Goal: Task Accomplishment & Management: Manage account settings

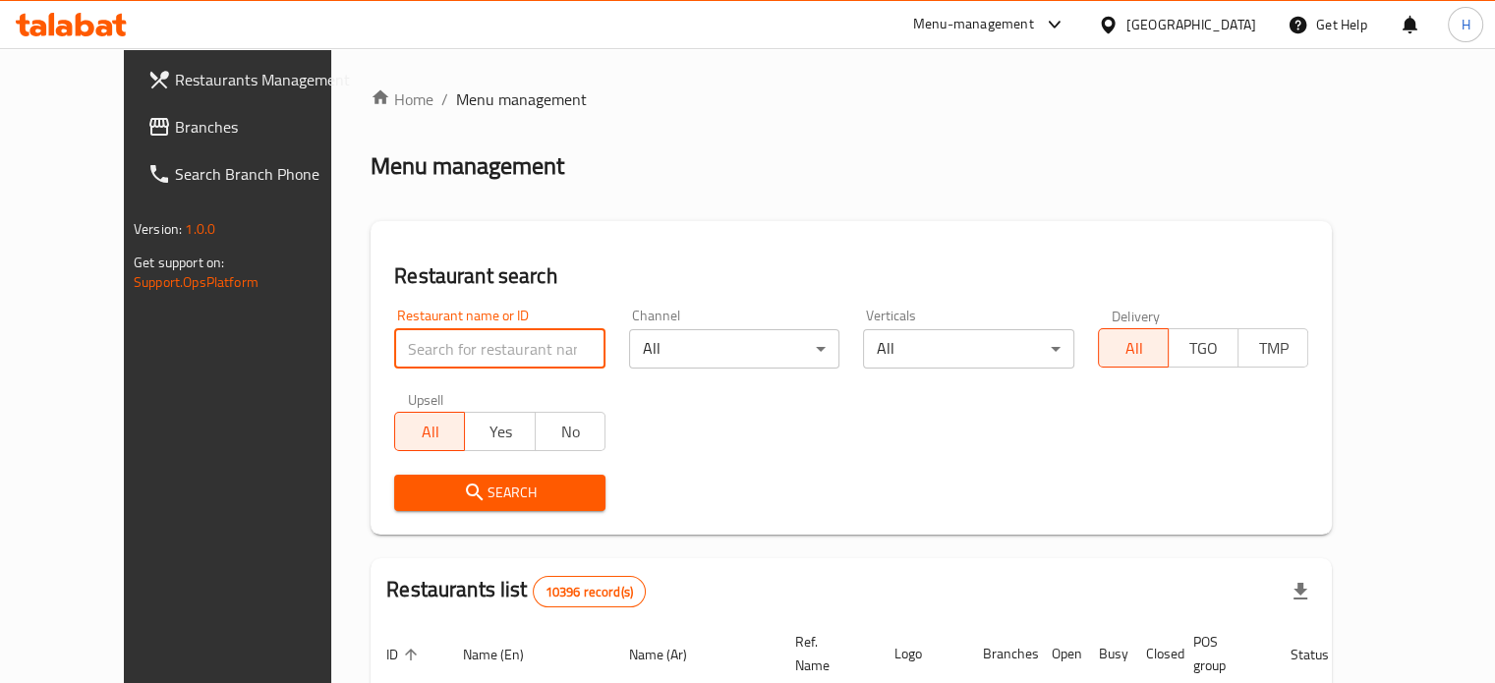
click at [518, 359] on input "search" at bounding box center [499, 348] width 211 height 39
type input "macro"
click at [559, 493] on button "Search" at bounding box center [499, 493] width 211 height 36
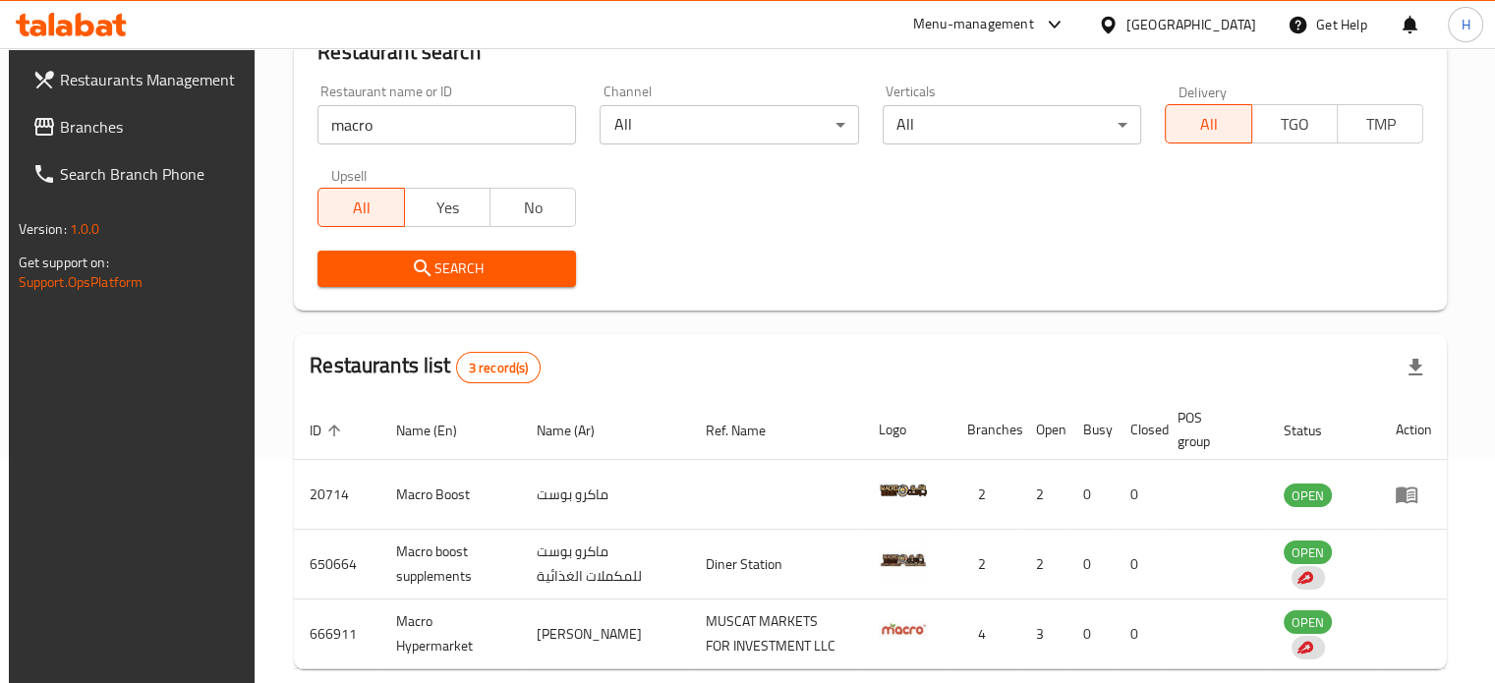
scroll to position [315, 0]
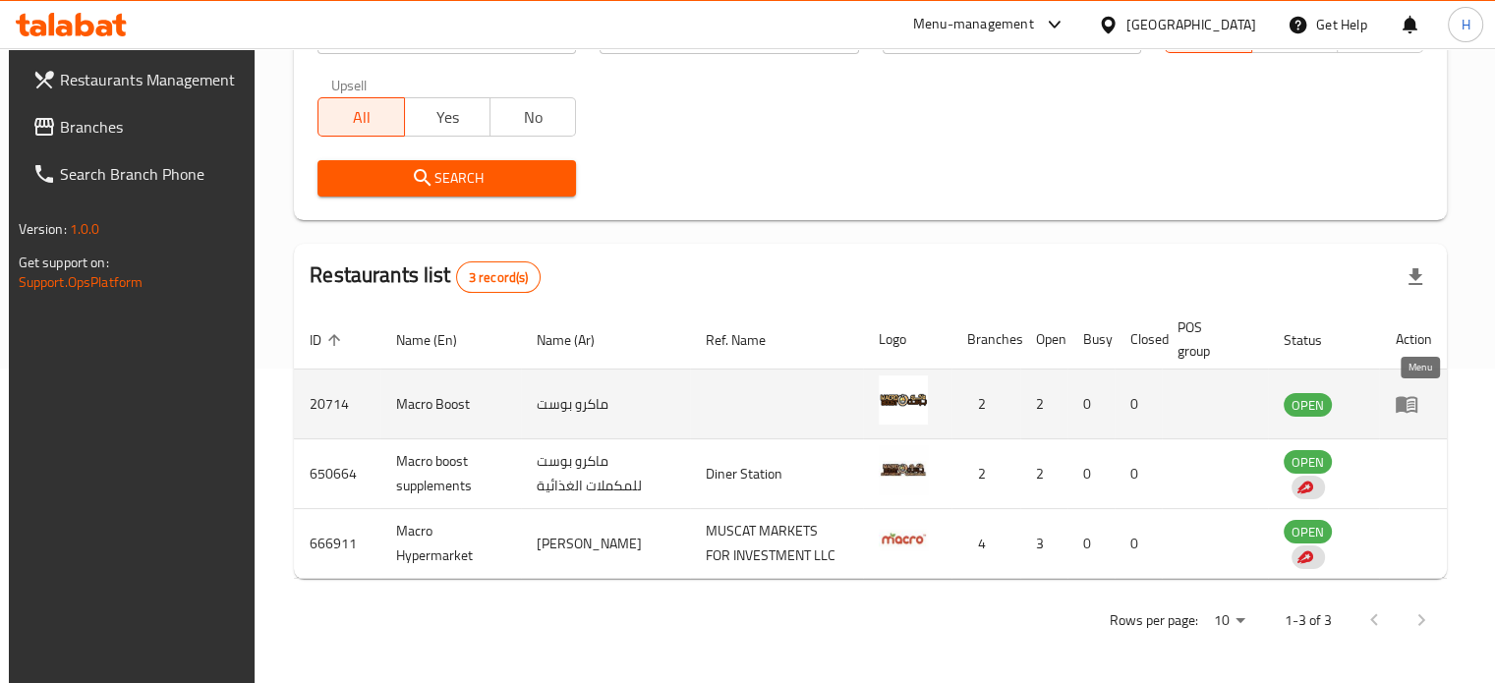
click at [1414, 404] on icon "enhanced table" at bounding box center [1410, 405] width 7 height 8
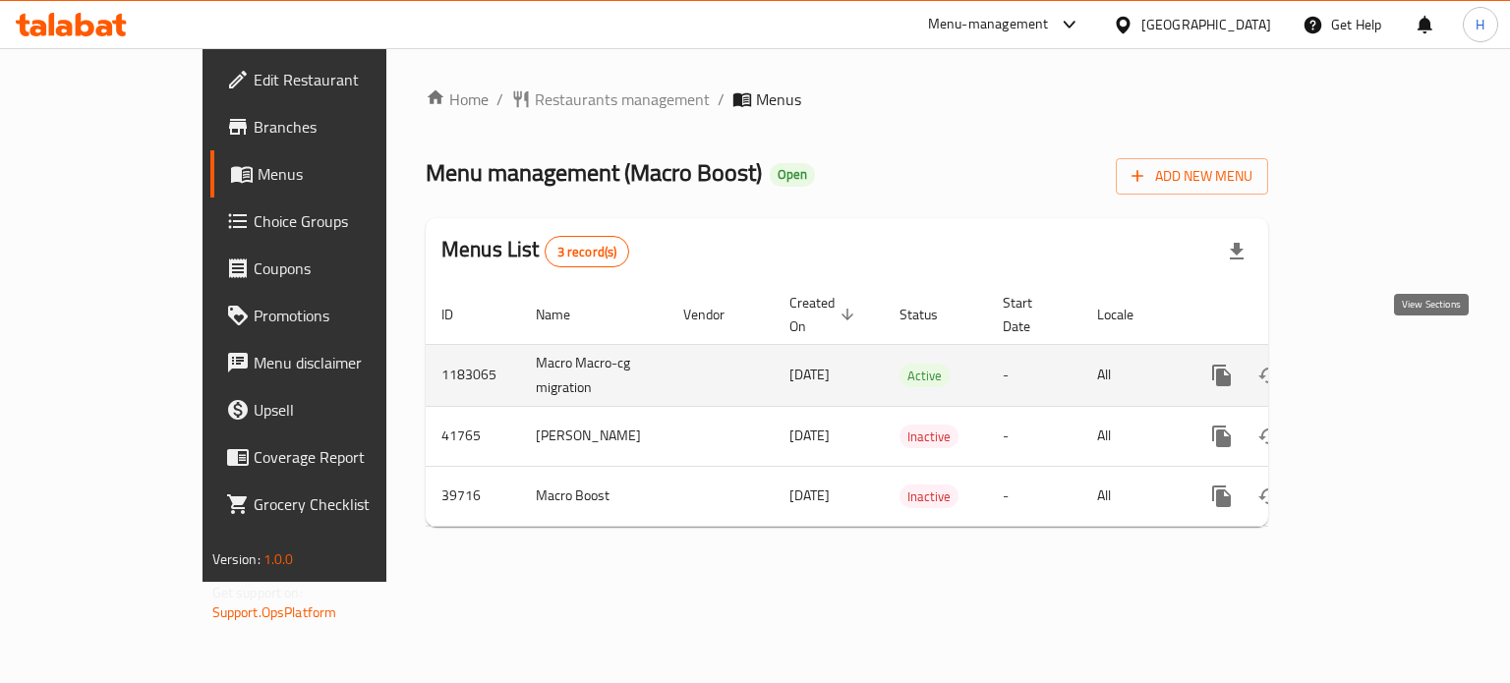
click at [1372, 367] on icon "enhanced table" at bounding box center [1363, 376] width 18 height 18
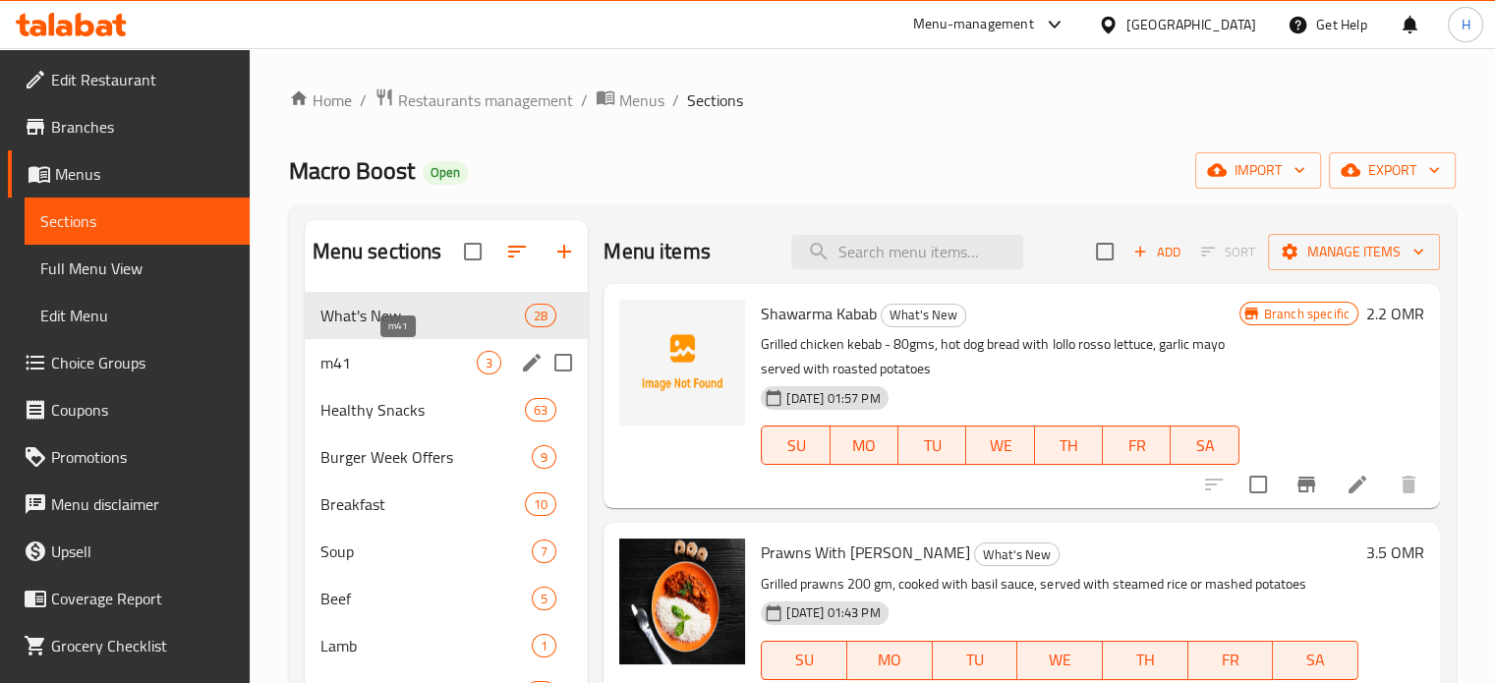
click at [450, 362] on span "m41" at bounding box center [398, 363] width 157 height 24
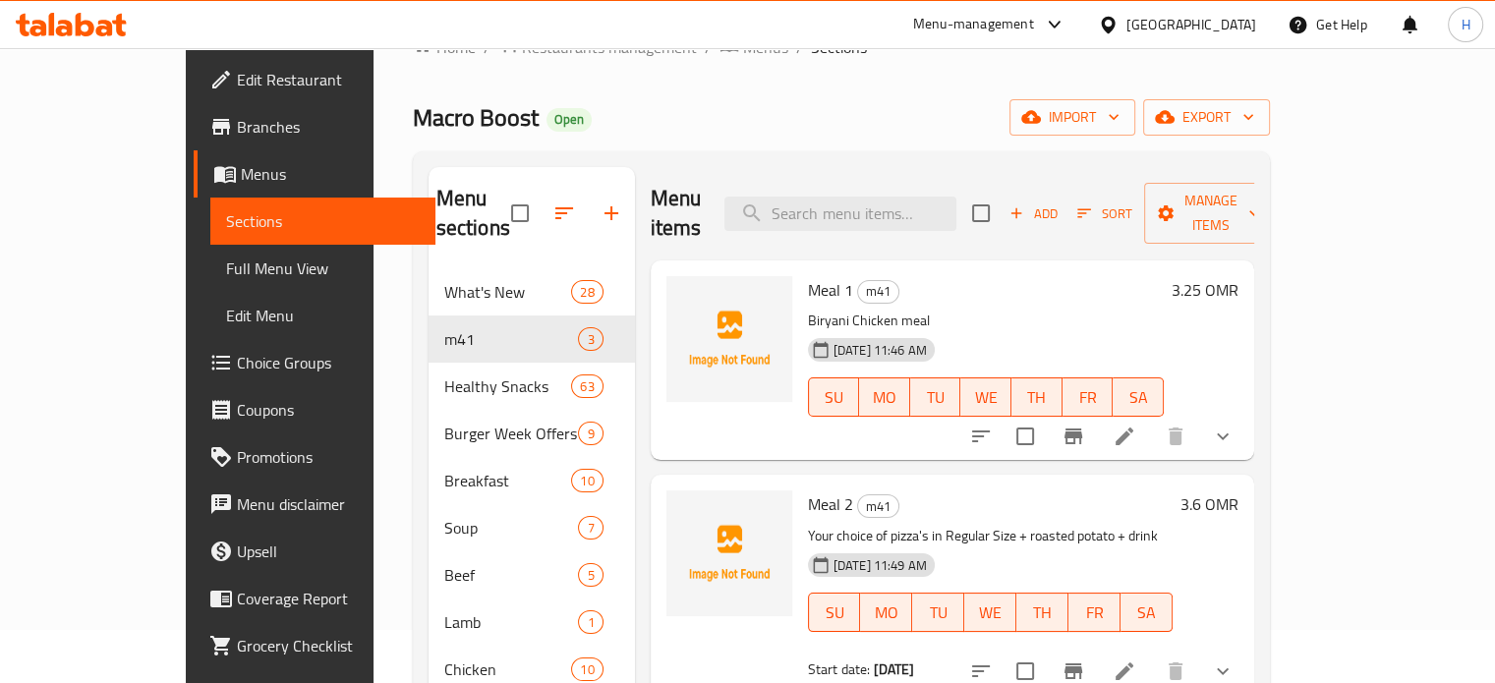
scroll to position [73, 0]
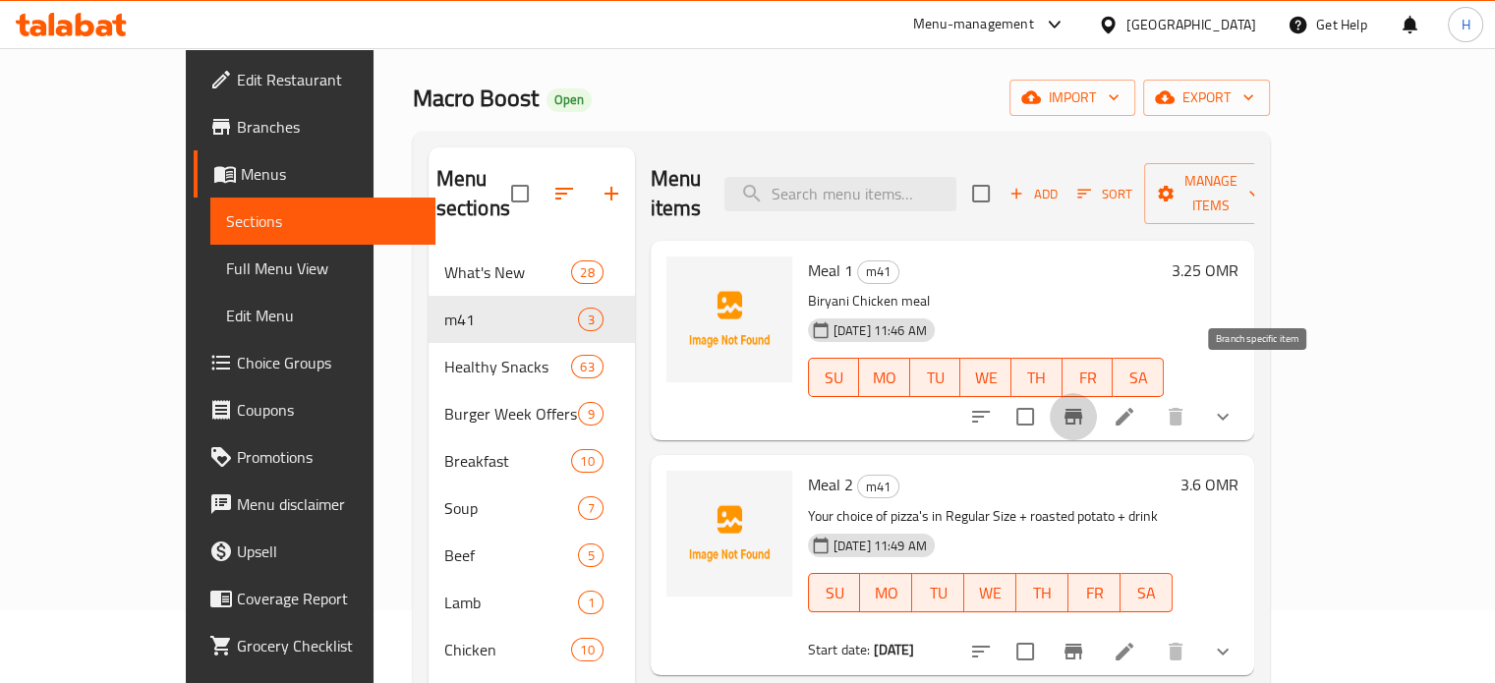
click at [1085, 405] on icon "Branch-specific-item" at bounding box center [1073, 417] width 24 height 24
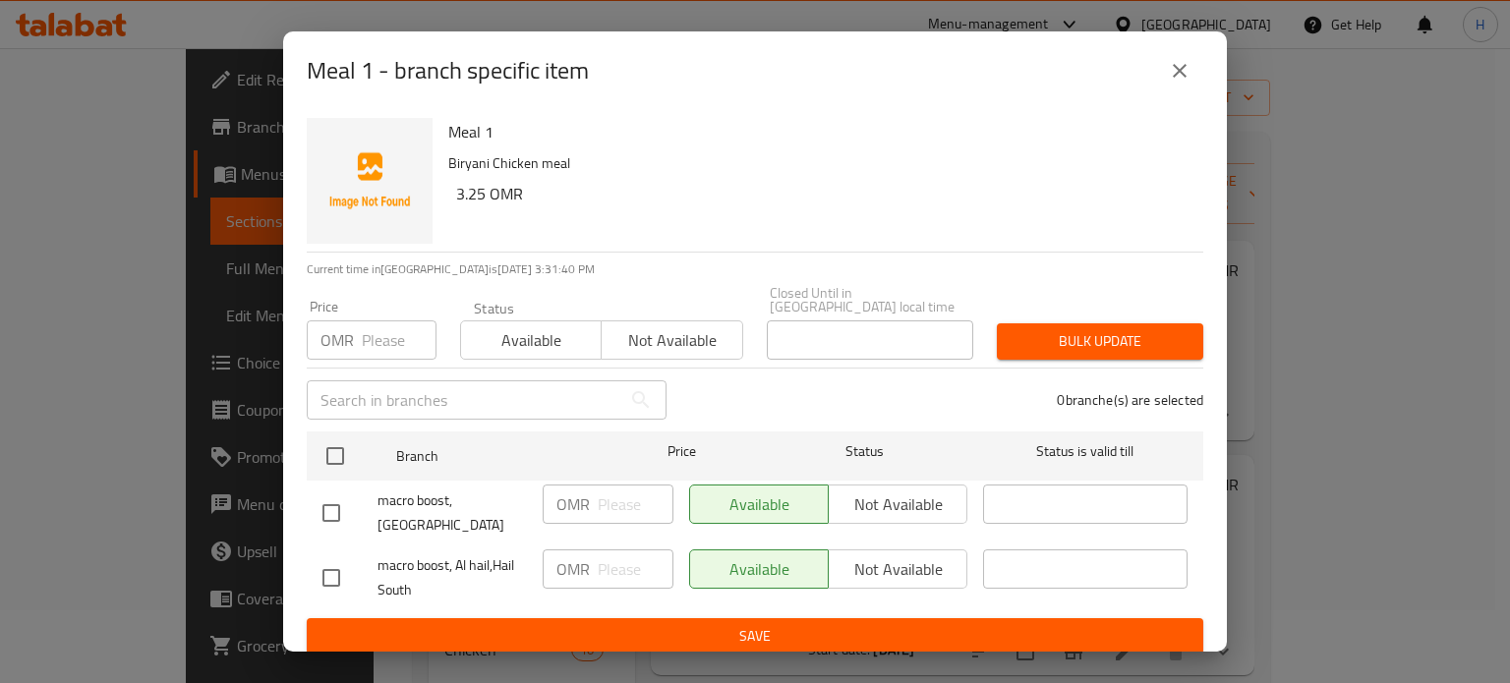
click at [1187, 78] on icon "close" at bounding box center [1180, 71] width 24 height 24
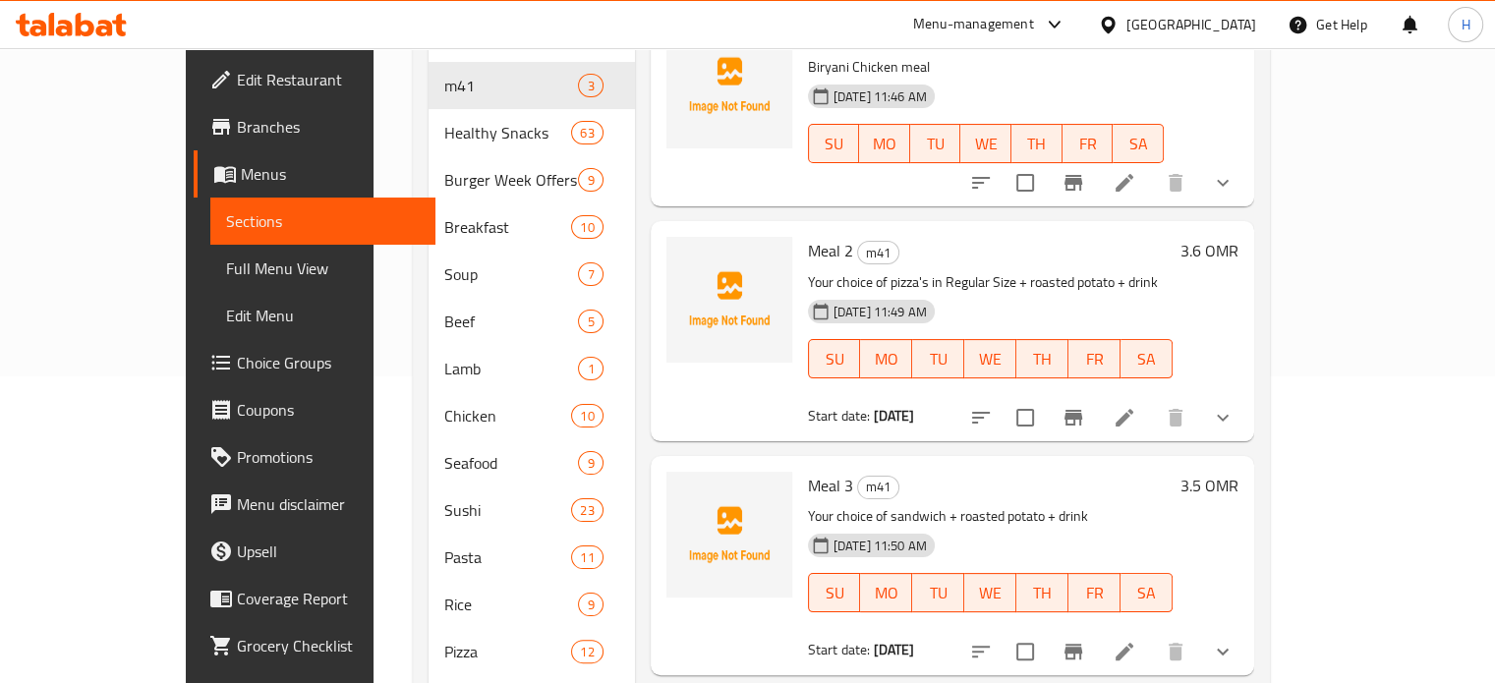
scroll to position [309, 0]
click at [1133, 407] on icon at bounding box center [1125, 416] width 18 height 18
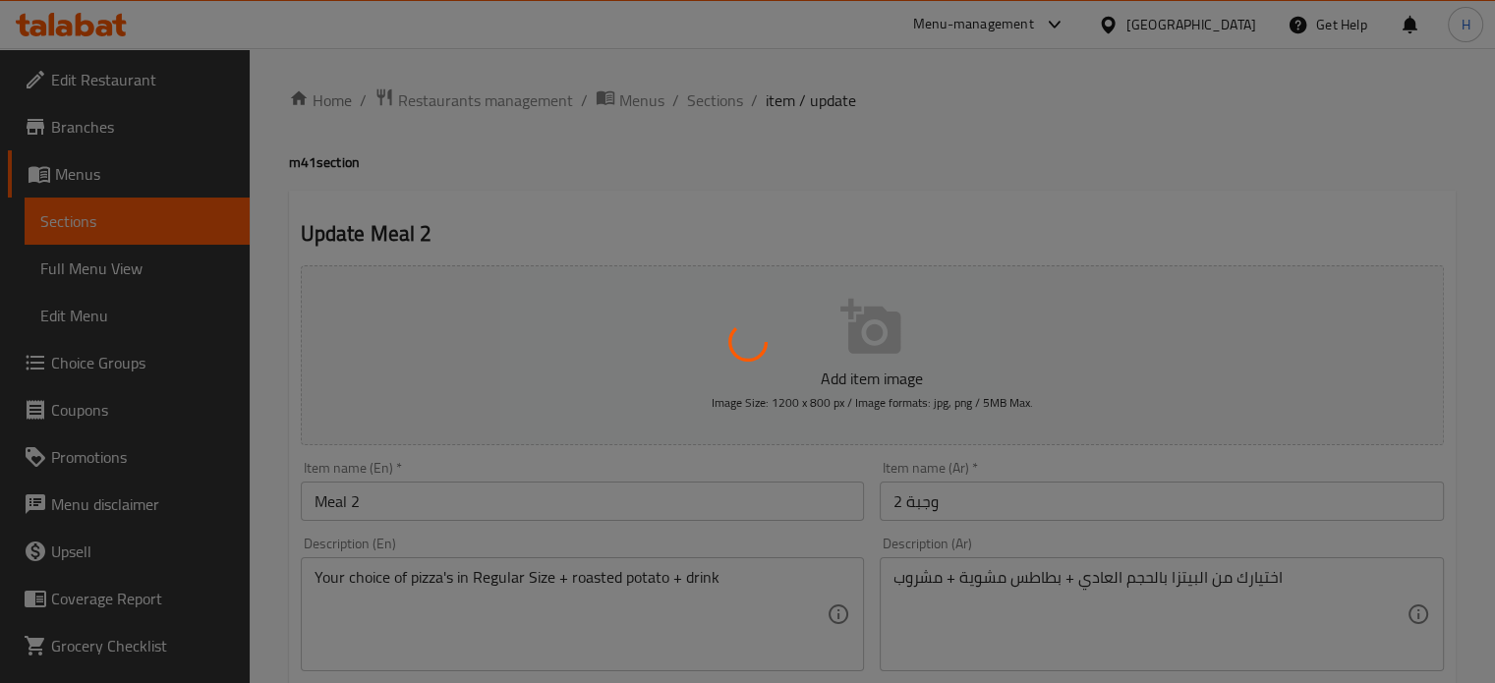
type input "اختيارك من البيتزا"
type input "1"
type input "اختيارك من الطبق الجانبي 1 -"
type input "1"
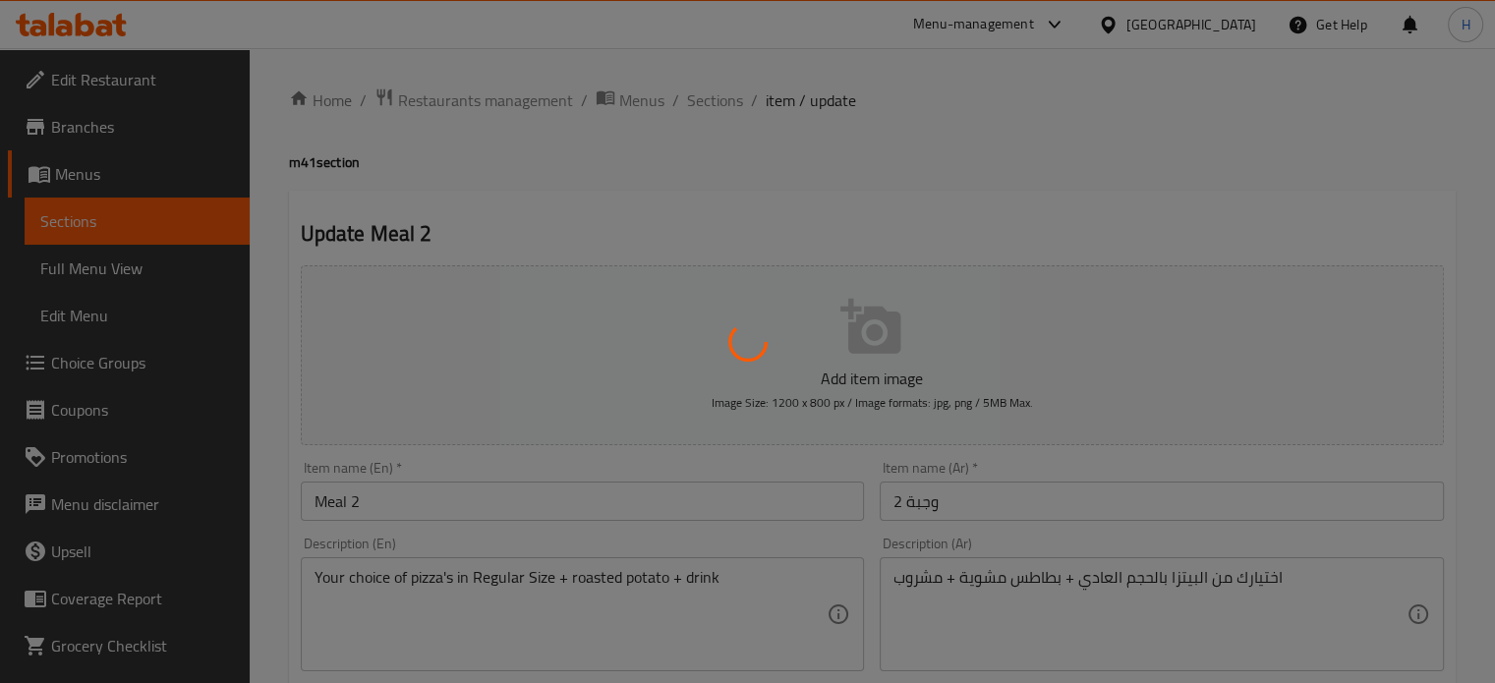
type input "1"
type input "اختيارك من المشروبات"
type input "1"
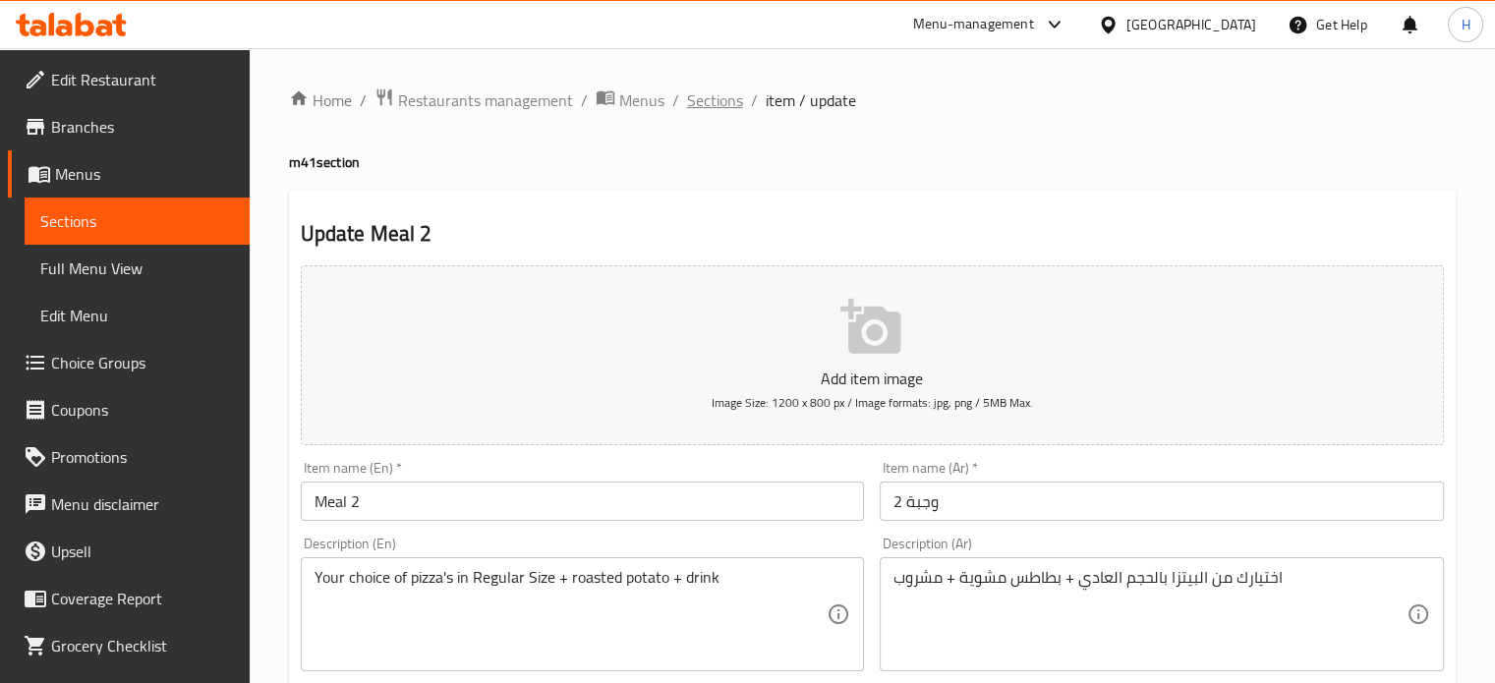
click at [733, 109] on span "Sections" at bounding box center [715, 100] width 56 height 24
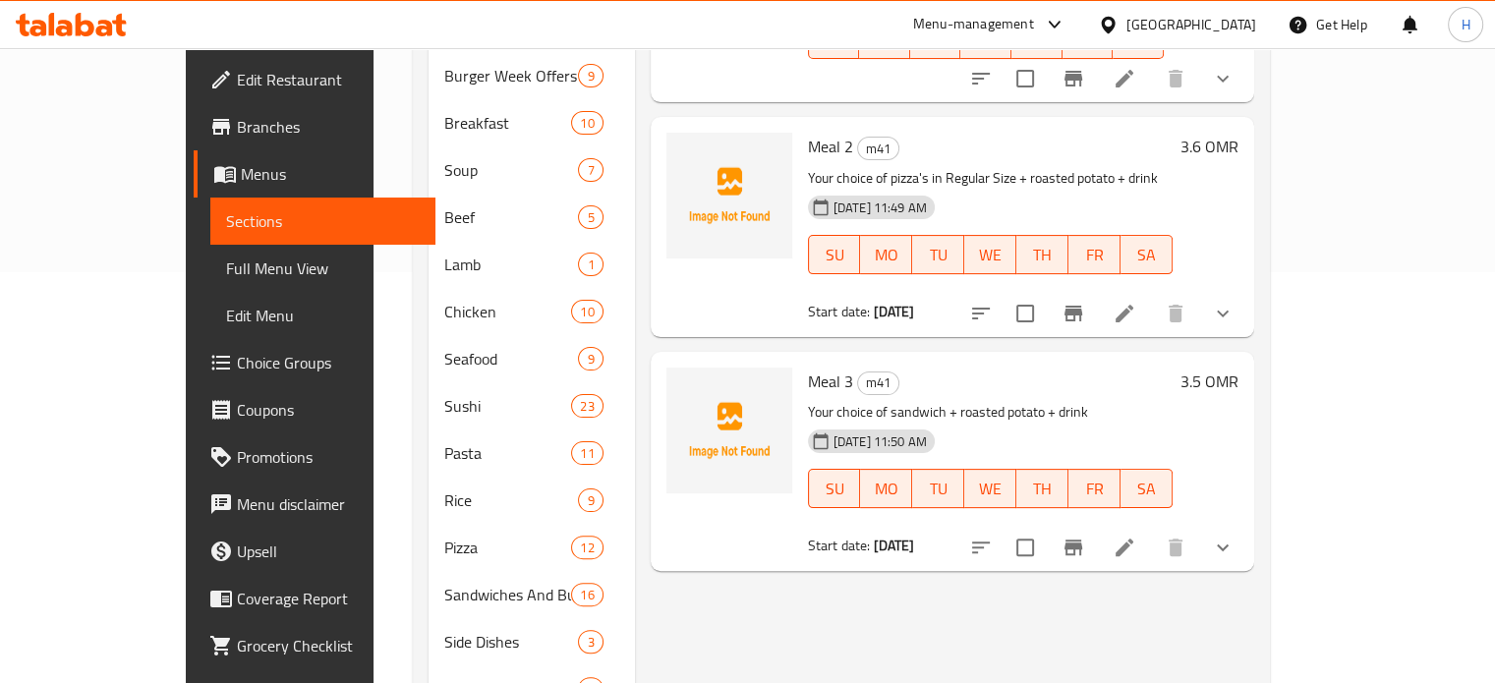
scroll to position [421, 0]
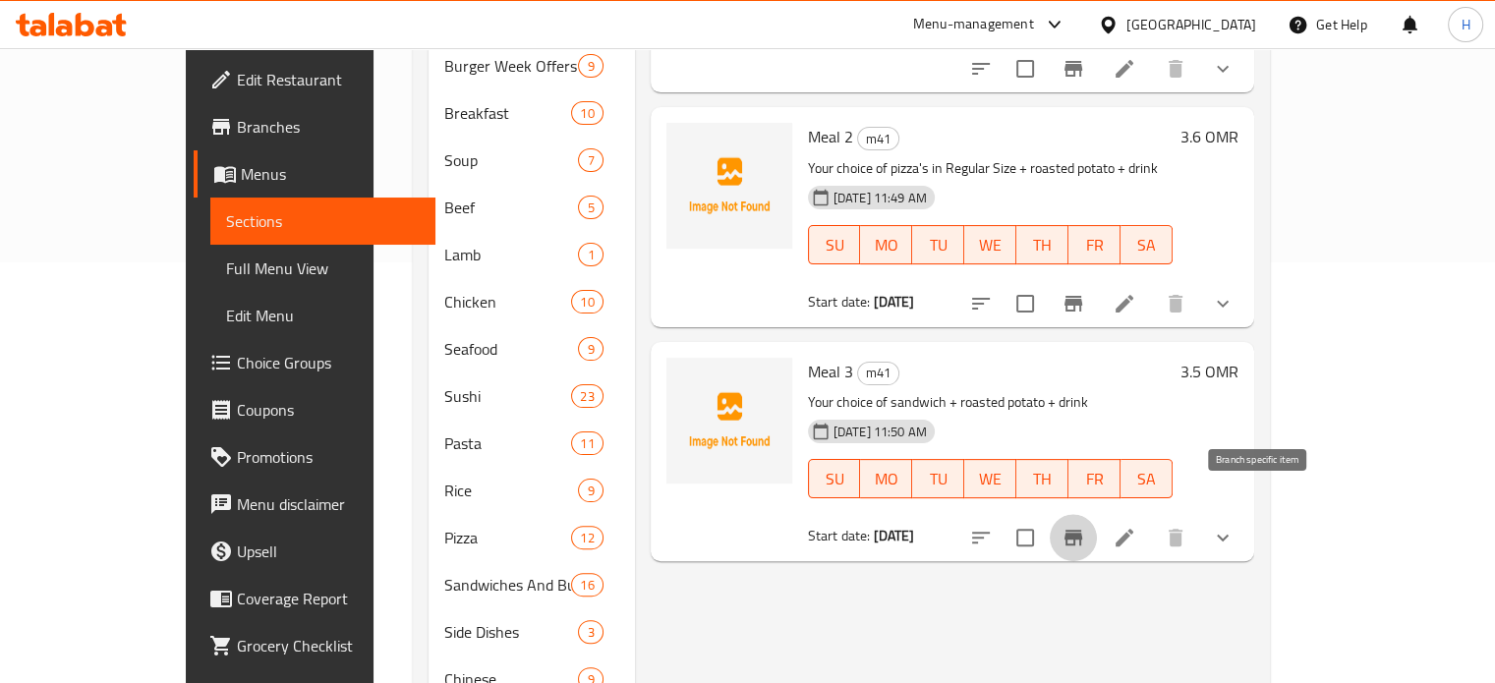
click at [1082, 530] on icon "Branch-specific-item" at bounding box center [1073, 538] width 18 height 16
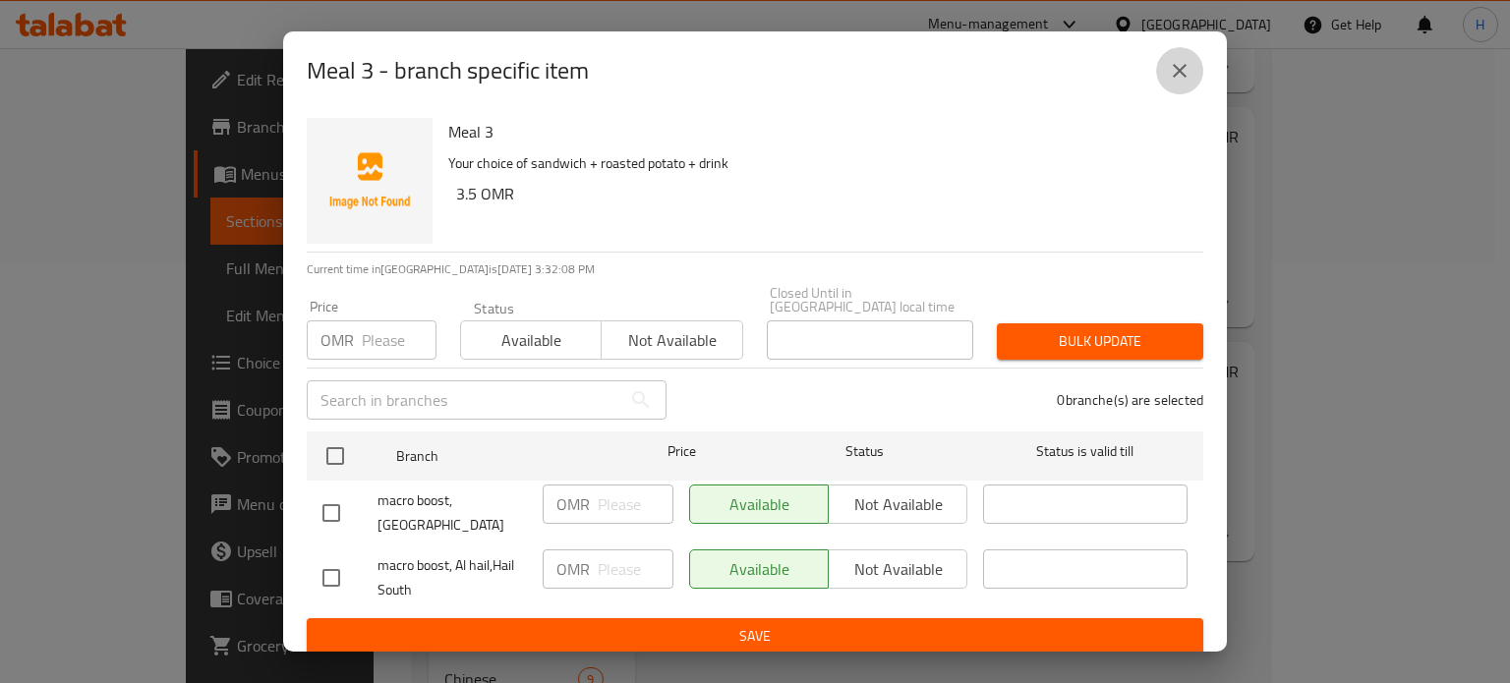
click at [1168, 62] on icon "close" at bounding box center [1180, 71] width 24 height 24
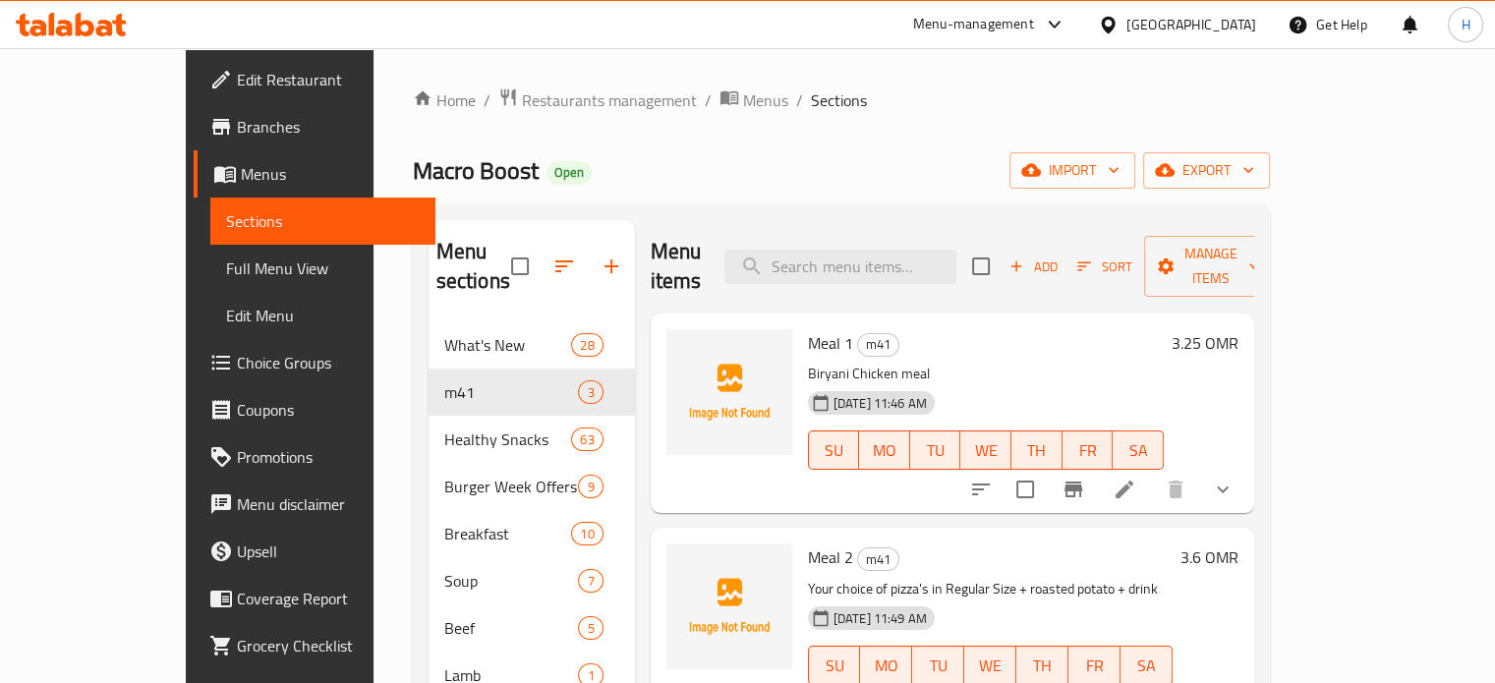
scroll to position [3, 0]
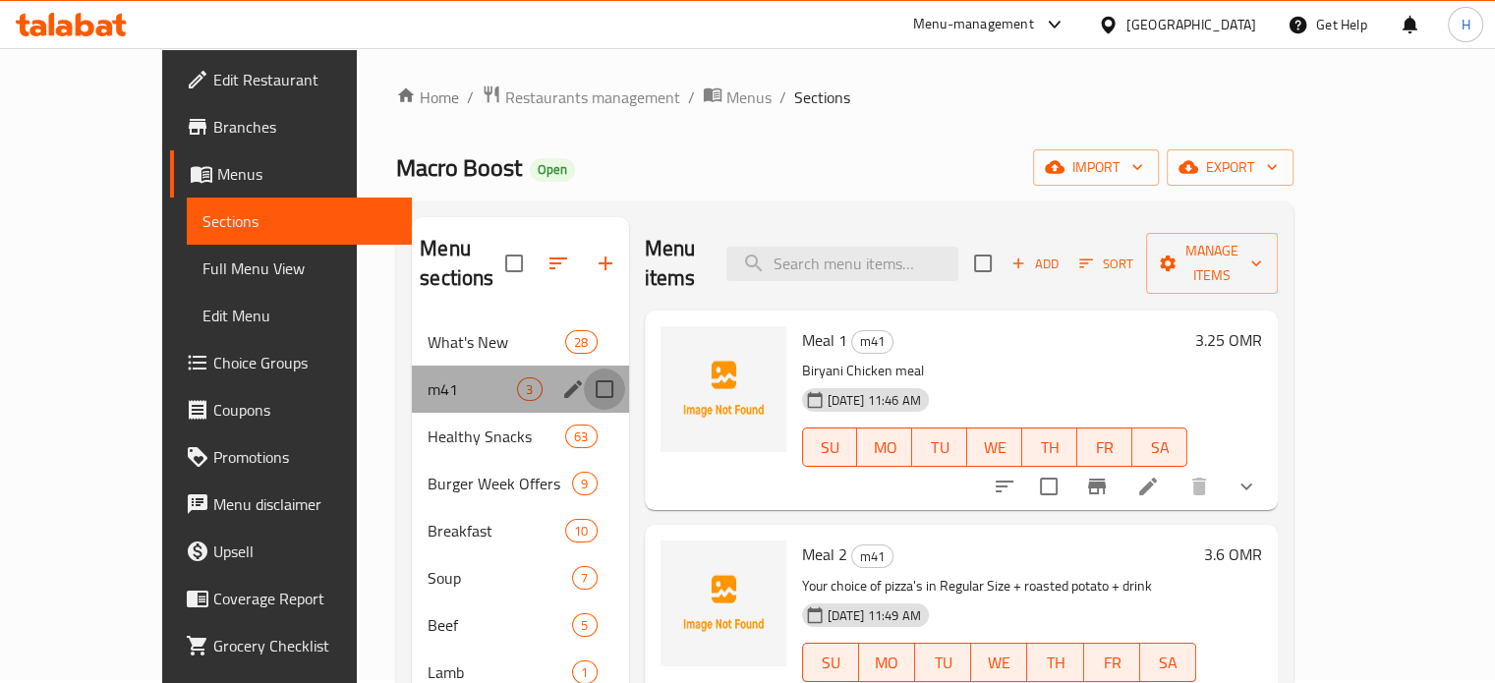
click at [584, 369] on input "Menu sections" at bounding box center [604, 389] width 41 height 41
checkbox input "true"
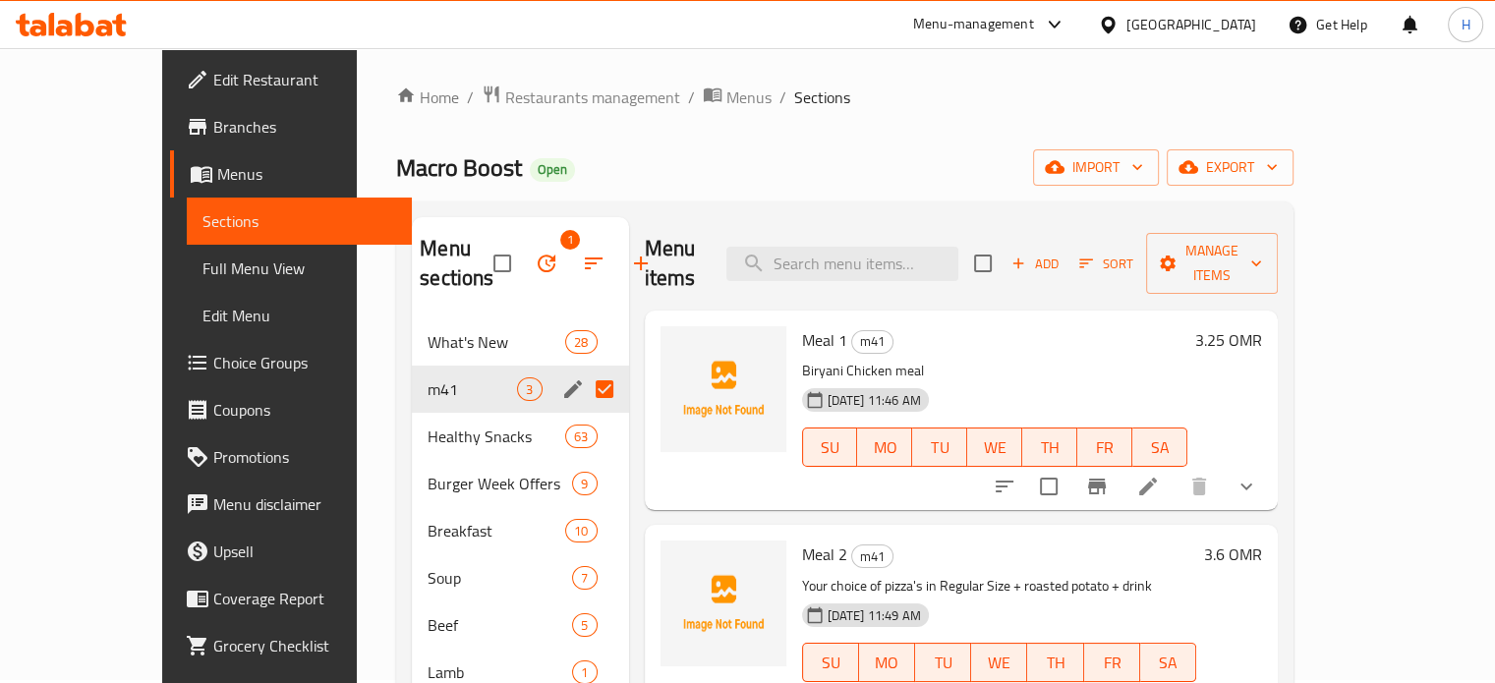
click at [584, 392] on input "Menu sections" at bounding box center [604, 389] width 41 height 41
click at [561, 377] on icon "edit" at bounding box center [573, 389] width 24 height 24
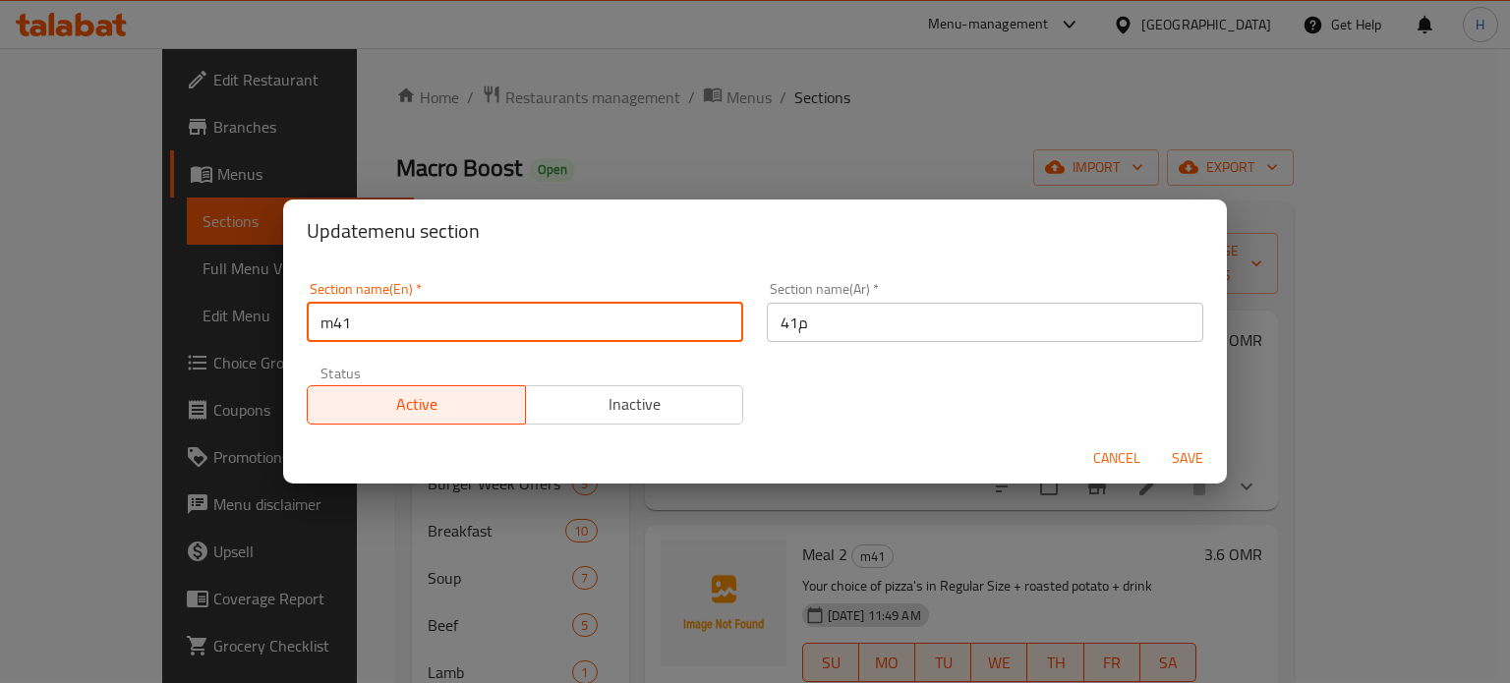
drag, startPoint x: 335, startPoint y: 325, endPoint x: 279, endPoint y: 328, distance: 56.1
click at [279, 328] on div "Update menu section Section name(En)   * m41 Section name(En) * Section name(Ar…" at bounding box center [755, 341] width 1510 height 683
type input "M41"
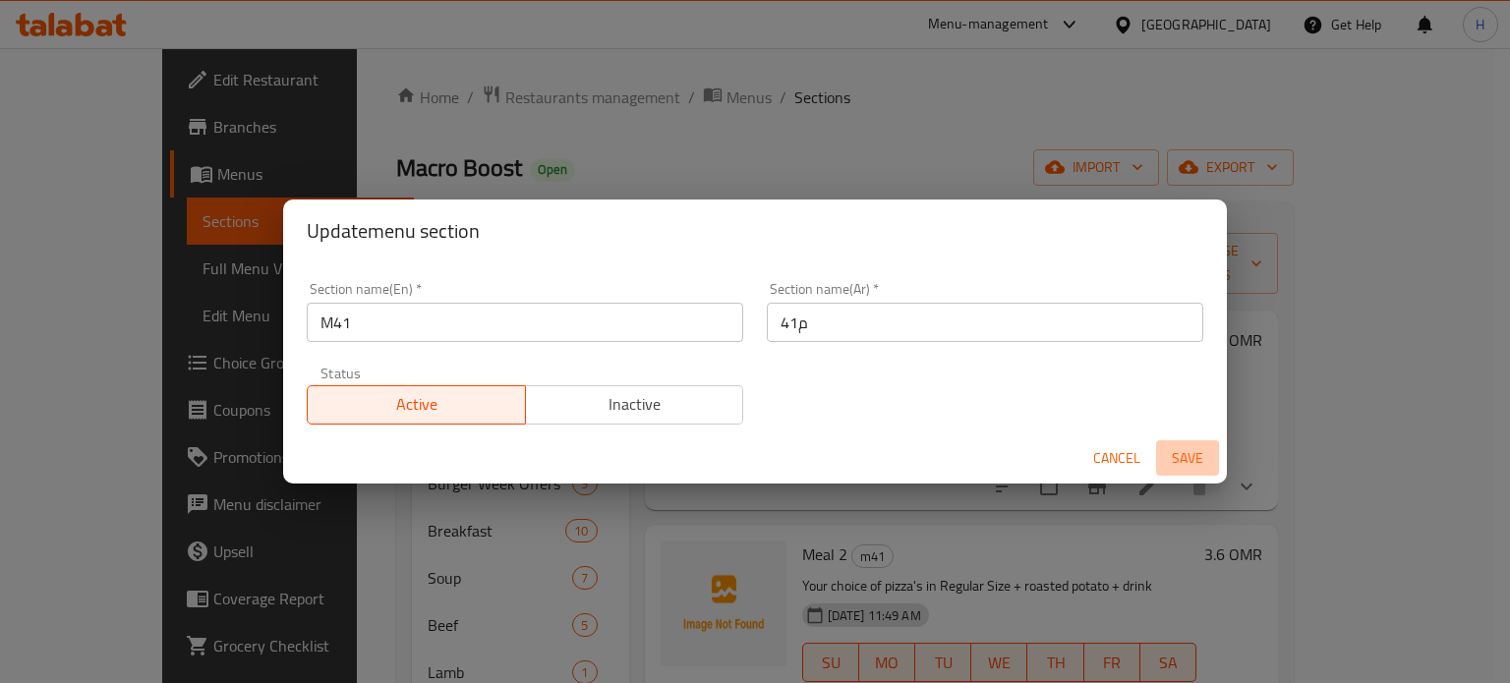
click at [1187, 465] on span "Save" at bounding box center [1187, 458] width 47 height 25
